Goal: Task Accomplishment & Management: Manage account settings

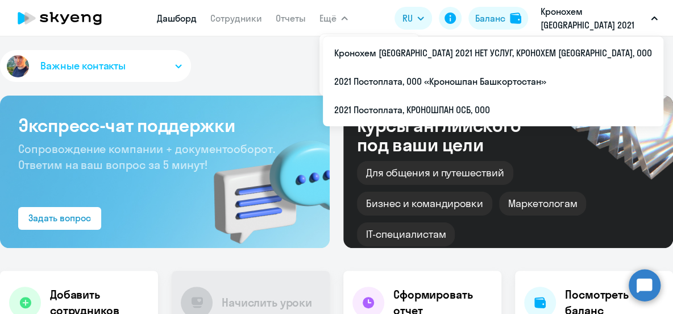
click at [556, 11] on p "Кронохем [GEOGRAPHIC_DATA] 2021 НЕТ УСЛУГ, КРОНОХЕМ [GEOGRAPHIC_DATA], ООО" at bounding box center [594, 18] width 106 height 27
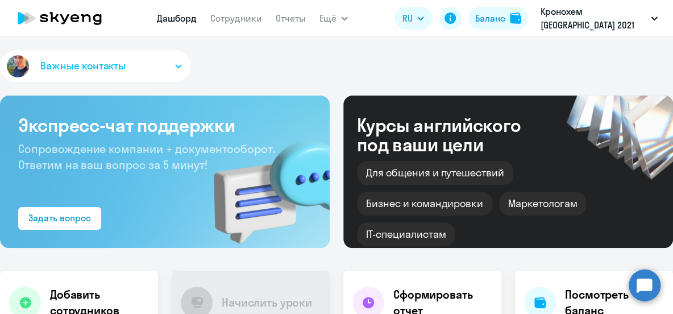
click at [581, 22] on p "Кронохем [GEOGRAPHIC_DATA] 2021 НЕТ УСЛУГ, КРОНОХЕМ [GEOGRAPHIC_DATA], ООО" at bounding box center [594, 18] width 106 height 27
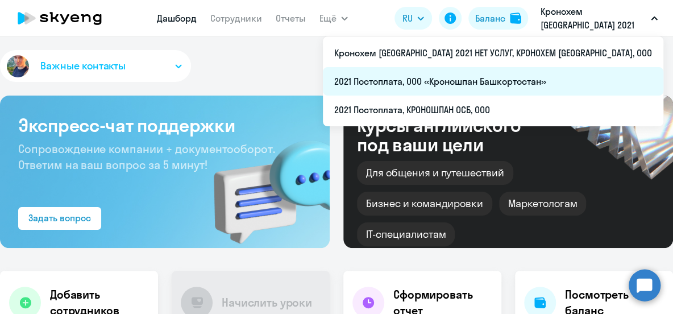
click at [573, 75] on li "2021 Постоплата, ООО «Кроношпан Башкортостан»" at bounding box center [493, 81] width 341 height 28
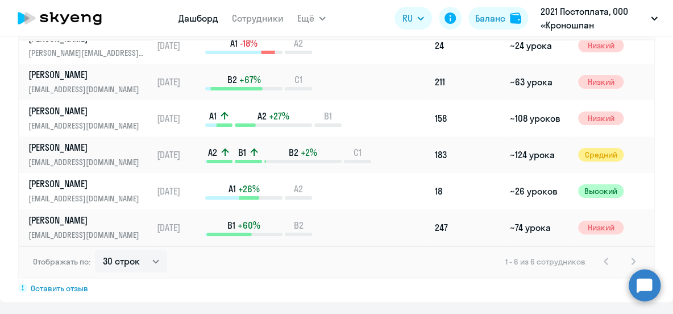
scroll to position [901, 0]
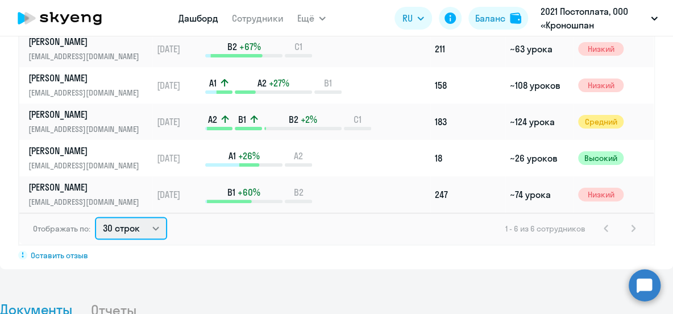
click at [155, 217] on select "30 строк 50 строк 100 строк" at bounding box center [131, 228] width 72 height 23
select select "50"
click at [95, 217] on select "30 строк 50 строк 100 строк" at bounding box center [131, 228] width 72 height 23
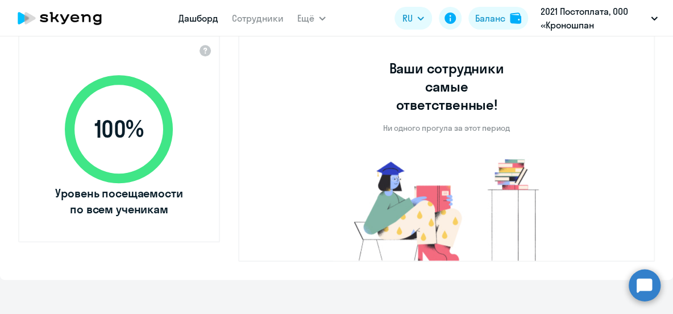
scroll to position [333, 0]
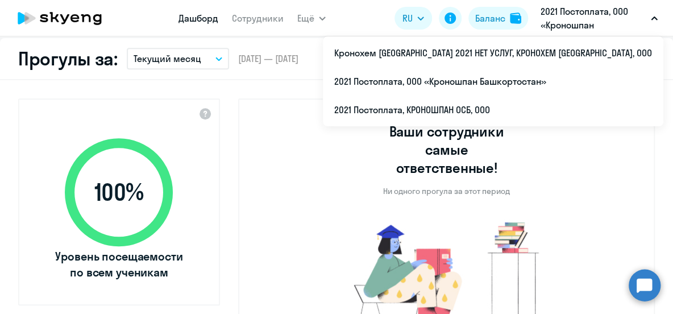
click at [556, 23] on p "2021 Постоплата, ООО «Кроношпан Башкортостан»" at bounding box center [594, 18] width 106 height 27
drag, startPoint x: 555, startPoint y: 24, endPoint x: 562, endPoint y: 39, distance: 15.8
click at [555, 24] on p "2021 Постоплата, ООО «Кроношпан Башкортостан»" at bounding box center [594, 18] width 106 height 27
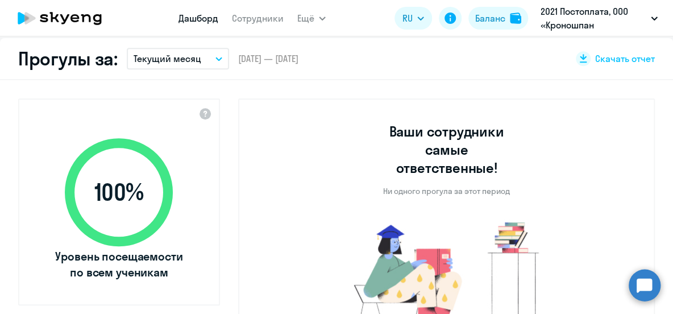
click at [556, 27] on p "2021 Постоплата, ООО «Кроношпан Башкортостан»" at bounding box center [594, 18] width 106 height 27
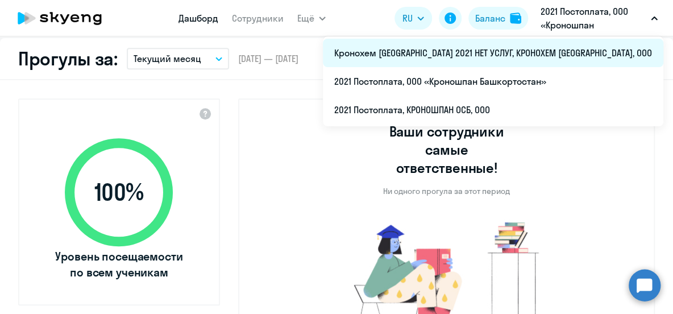
click at [557, 53] on li "Кронохем [GEOGRAPHIC_DATA] 2021 НЕТ УСЛУГ, КРОНОХЕМ [GEOGRAPHIC_DATA], ООО" at bounding box center [493, 53] width 341 height 28
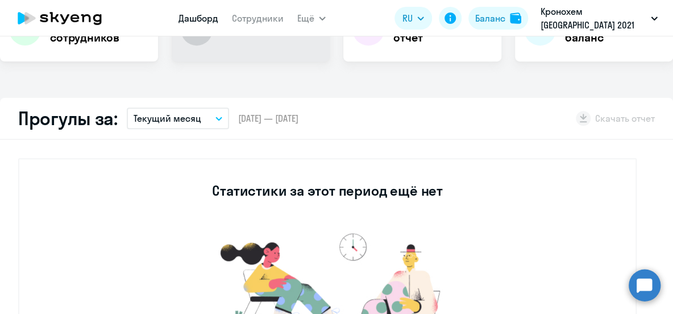
scroll to position [229, 0]
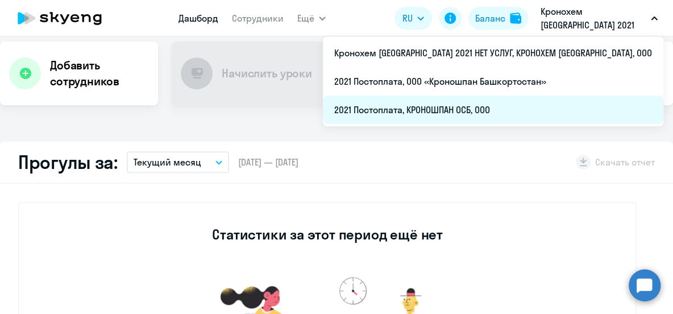
click at [552, 110] on li "2021 Постоплата, КРОНОШПАН ОСБ, ООО" at bounding box center [493, 110] width 341 height 28
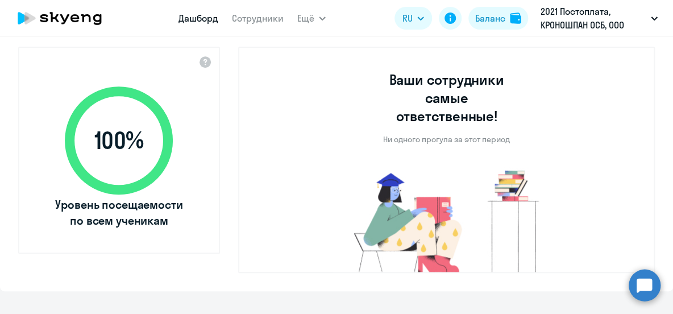
scroll to position [591, 0]
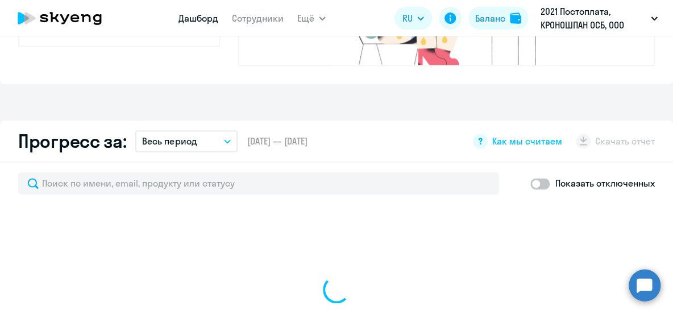
select select "30"
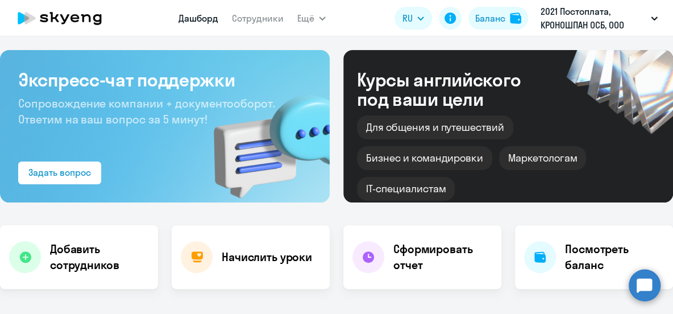
scroll to position [0, 0]
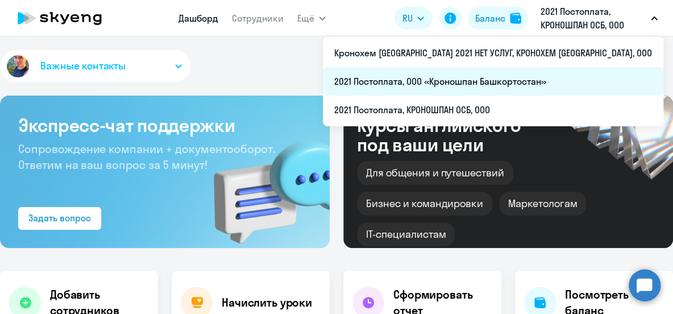
click at [545, 85] on li "2021 Постоплата, ООО «Кроношпан Башкортостан»" at bounding box center [493, 81] width 341 height 28
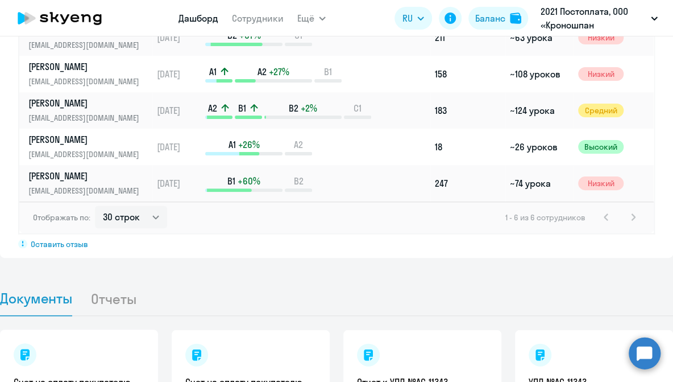
scroll to position [930, 0]
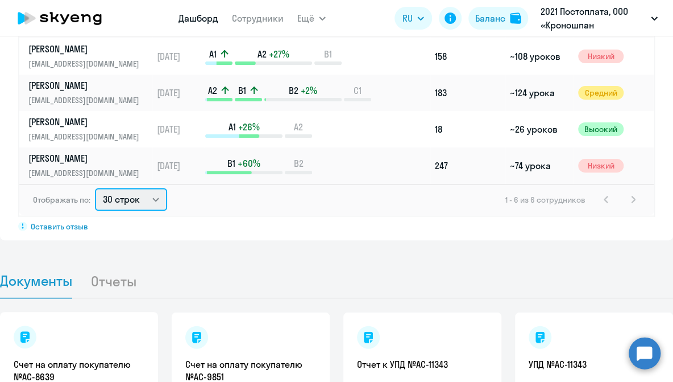
click at [122, 188] on select "30 строк 50 строк 100 строк" at bounding box center [131, 199] width 72 height 23
select select "100"
click at [95, 188] on select "30 строк 50 строк 100 строк" at bounding box center [131, 199] width 72 height 23
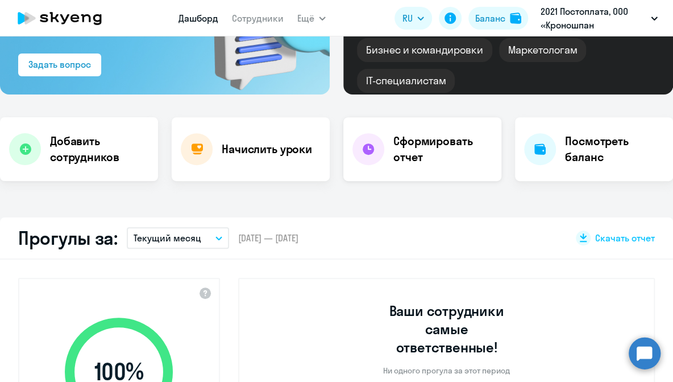
scroll to position [152, 0]
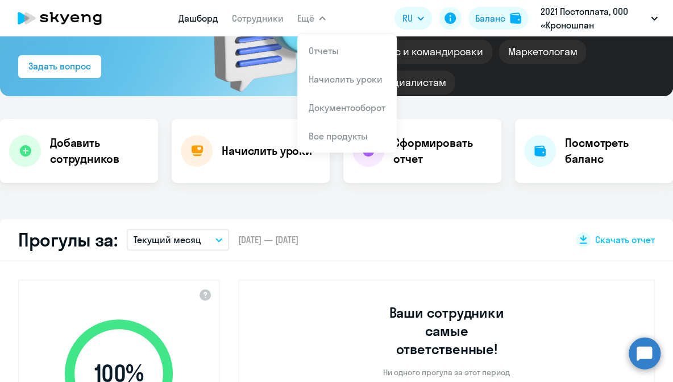
click at [318, 20] on button "Ещё" at bounding box center [311, 18] width 28 height 23
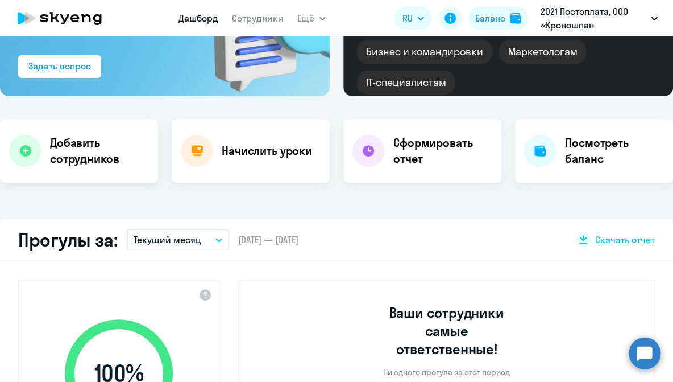
click at [319, 20] on icon "button" at bounding box center [322, 18] width 7 height 4
click at [263, 22] on link "Сотрудники" at bounding box center [258, 18] width 52 height 11
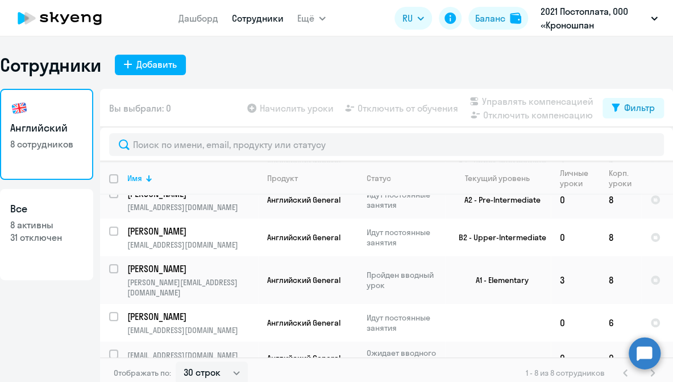
scroll to position [156, 0]
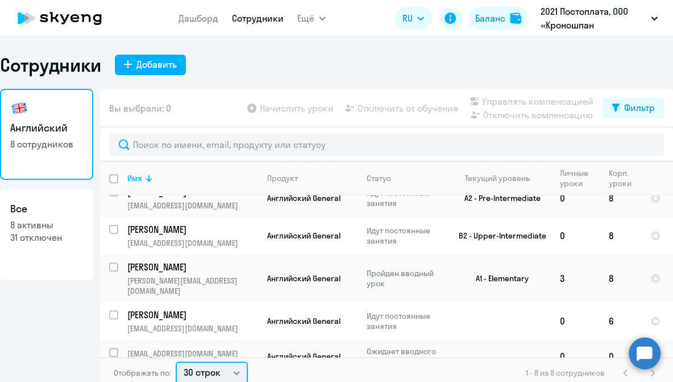
drag, startPoint x: 227, startPoint y: 370, endPoint x: 234, endPoint y: 369, distance: 6.9
click at [227, 313] on select "30 строк 50 строк 100 строк" at bounding box center [212, 372] width 72 height 23
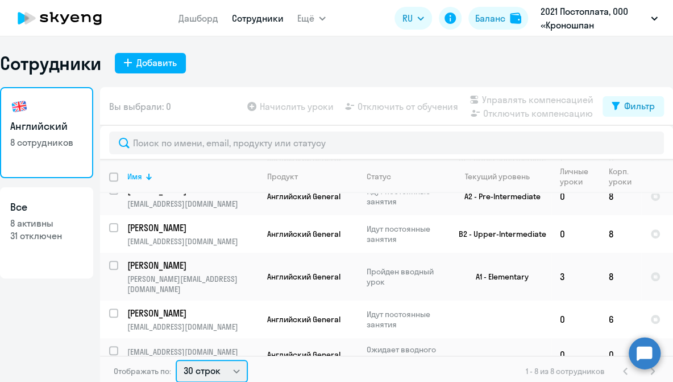
select select "100"
click at [176, 313] on select "30 строк 50 строк 100 строк" at bounding box center [212, 370] width 72 height 23
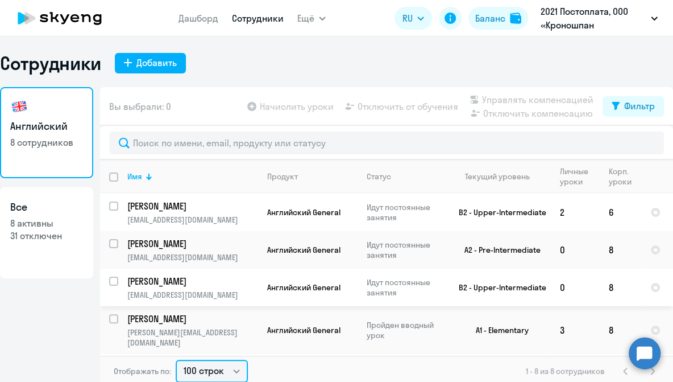
scroll to position [156, 0]
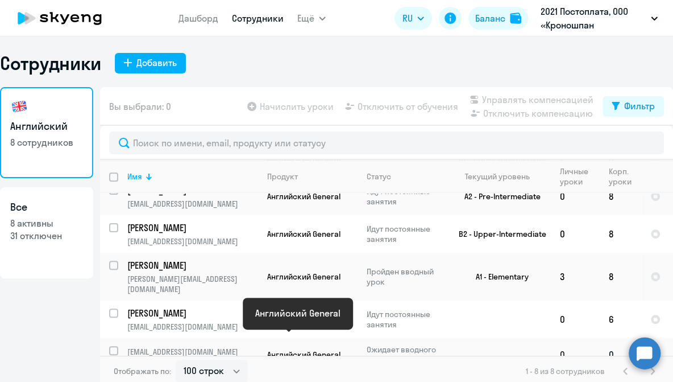
click at [271, 313] on span "Английский General" at bounding box center [303, 354] width 73 height 10
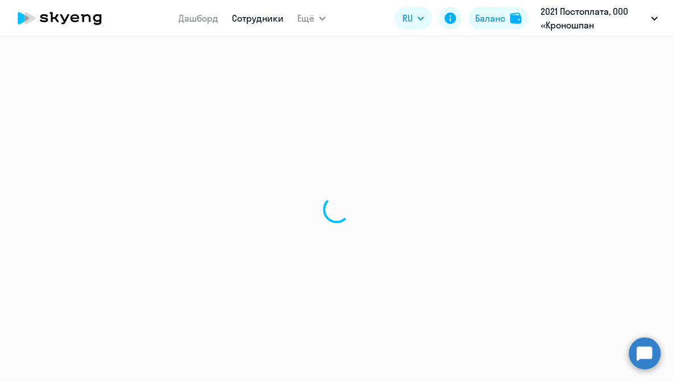
select select "english"
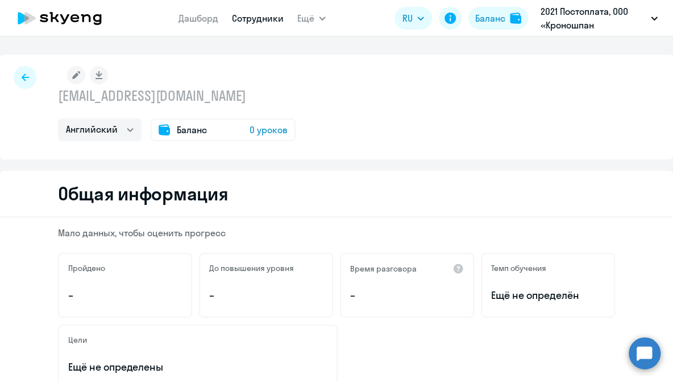
scroll to position [206, 0]
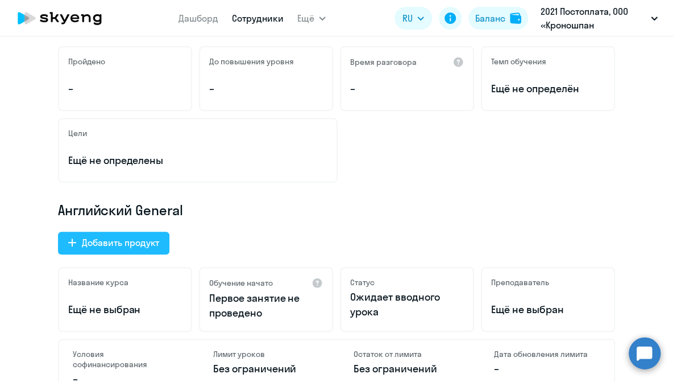
click at [136, 239] on div "Добавить продукт" at bounding box center [120, 242] width 77 height 14
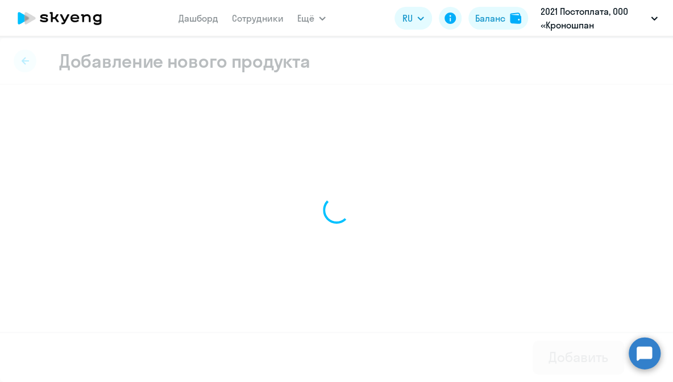
scroll to position [7, 0]
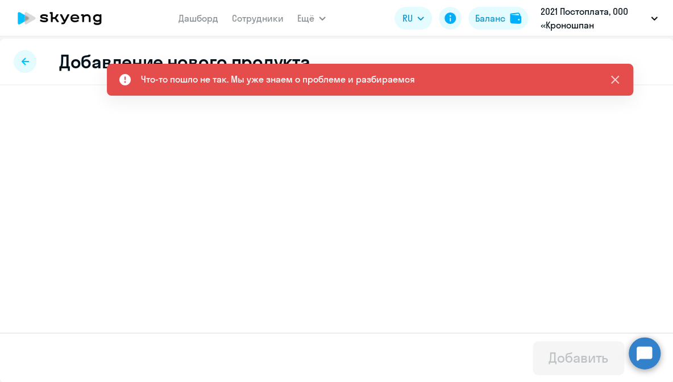
click at [616, 78] on icon at bounding box center [615, 80] width 8 height 8
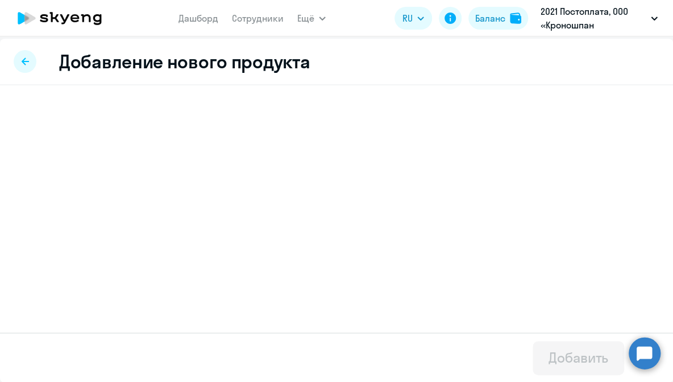
scroll to position [0, 0]
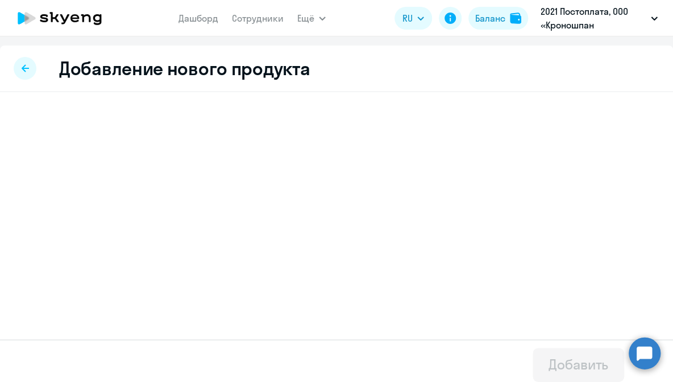
click at [38, 71] on div "Добавление нового продукта" at bounding box center [336, 68] width 673 height 47
click at [29, 67] on div at bounding box center [25, 68] width 23 height 23
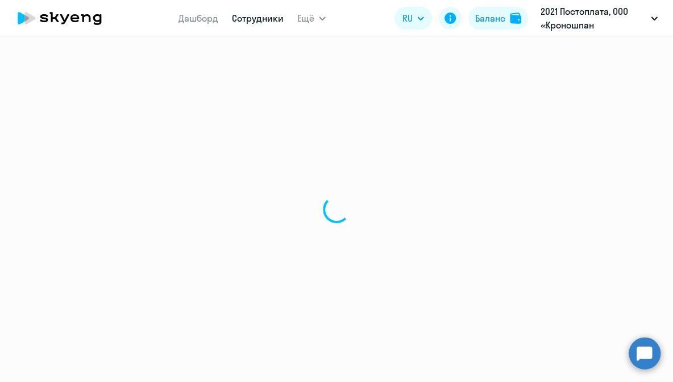
select select "english"
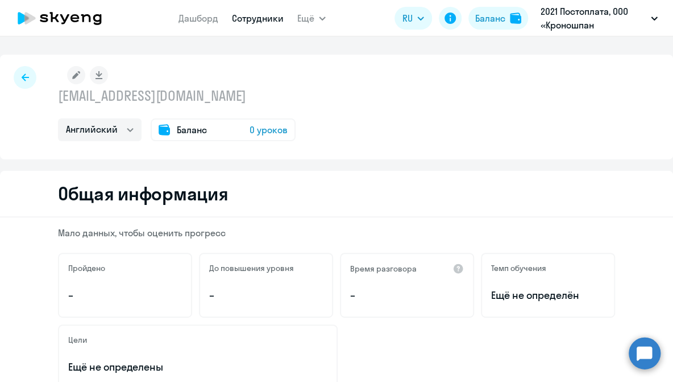
click at [273, 132] on span "0 уроков" at bounding box center [269, 130] width 38 height 14
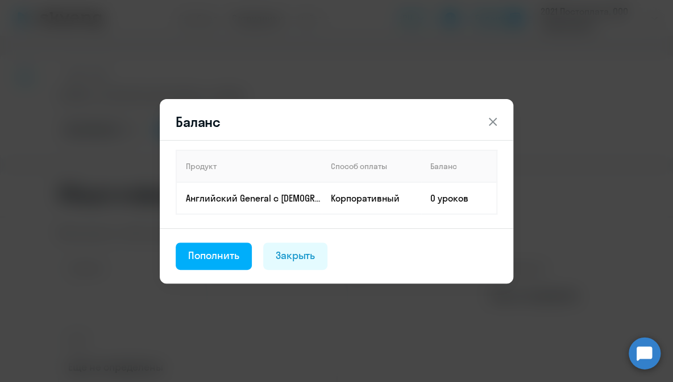
click at [490, 126] on icon at bounding box center [493, 122] width 14 height 14
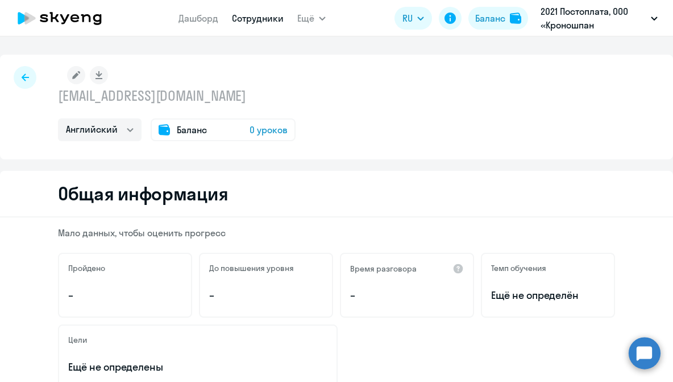
select select "english"
click at [370, 372] on div "Цели Ещё не определены" at bounding box center [336, 356] width 557 height 65
click at [407, 84] on div "sveta.sencha01@mail.ru Английский Баланс 0 уроков" at bounding box center [336, 107] width 673 height 105
